Goal: Transaction & Acquisition: Purchase product/service

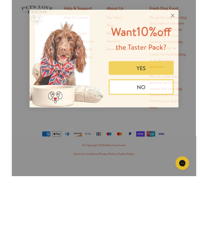
scroll to position [1226, 0]
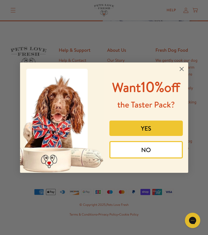
click at [146, 136] on button "YES" at bounding box center [145, 128] width 73 height 15
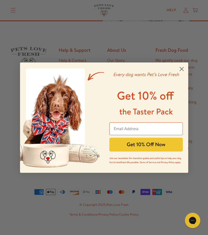
click at [117, 128] on input "Email Address" at bounding box center [145, 128] width 73 height 13
type input "patriciagalletti@btinternet.com"
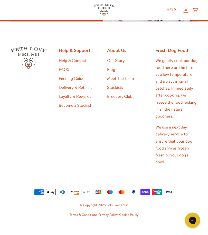
click at [197, 141] on div "Close dialog Every dog wants Pet’s Love Fresh Get 10% off the Taster Pack patri…" at bounding box center [104, 117] width 208 height 235
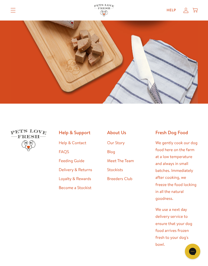
scroll to position [1200, 0]
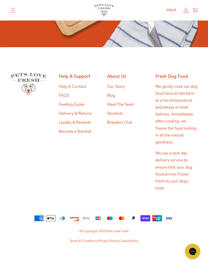
click at [171, 216] on icon at bounding box center [168, 218] width 9 height 6
click at [175, 214] on ul "American Express Apple Pay Diners Club Discover Google Pay JCB Maestro Masterca…" at bounding box center [104, 218] width 187 height 8
click at [172, 215] on icon at bounding box center [168, 218] width 9 height 6
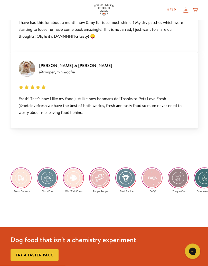
scroll to position [839, 0]
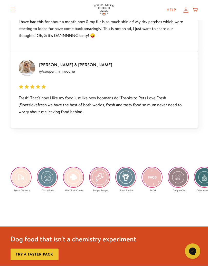
click at [39, 220] on link "Try a taster pack" at bounding box center [35, 255] width 48 height 12
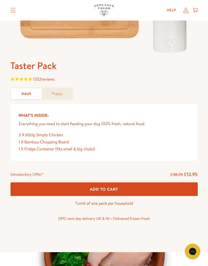
click at [102, 187] on span "Add To Cart" at bounding box center [104, 188] width 28 height 5
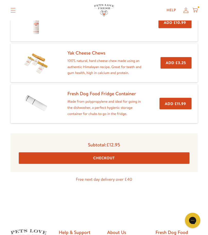
scroll to position [115, 0]
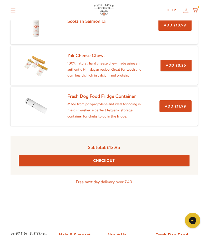
click at [105, 159] on button "Checkout" at bounding box center [104, 161] width 170 height 12
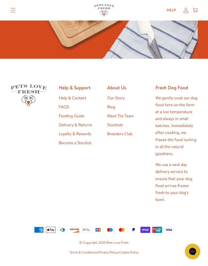
scroll to position [1200, 0]
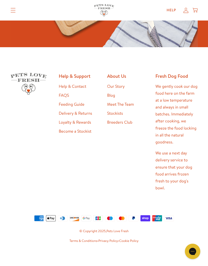
click at [8, 12] on summary "Translation missing: en.sections.header.menu" at bounding box center [12, 10] width 13 height 13
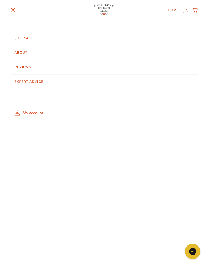
click at [14, 9] on icon "Translation missing: en.sections.header.menu" at bounding box center [13, 10] width 5 height 5
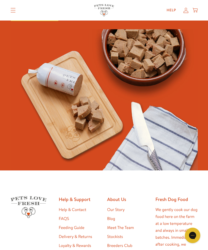
scroll to position [1077, 0]
